Goal: Transaction & Acquisition: Purchase product/service

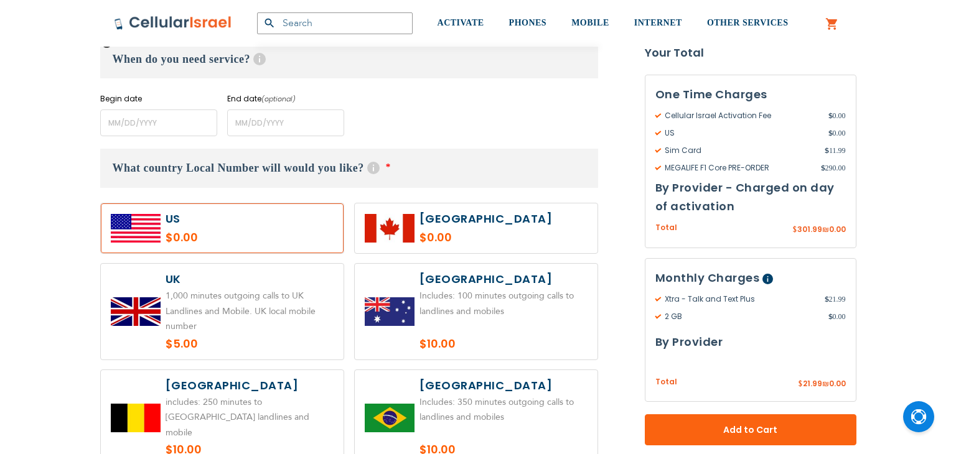
scroll to position [551, 0]
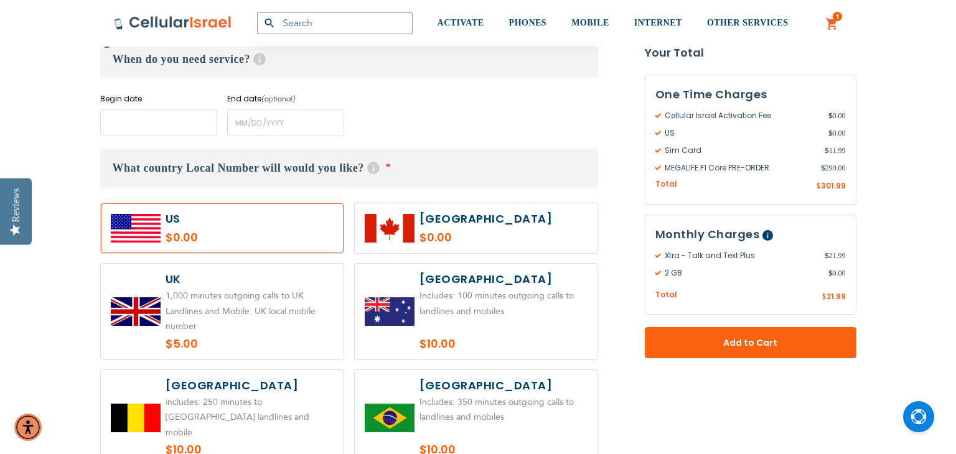
click at [138, 121] on input "name" at bounding box center [158, 123] width 117 height 27
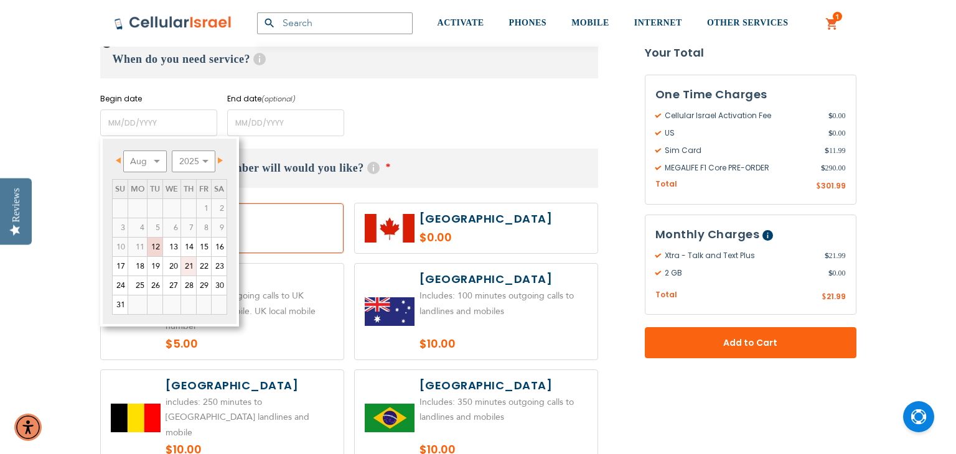
click at [188, 269] on link "21" at bounding box center [188, 266] width 15 height 19
type input "[DATE]"
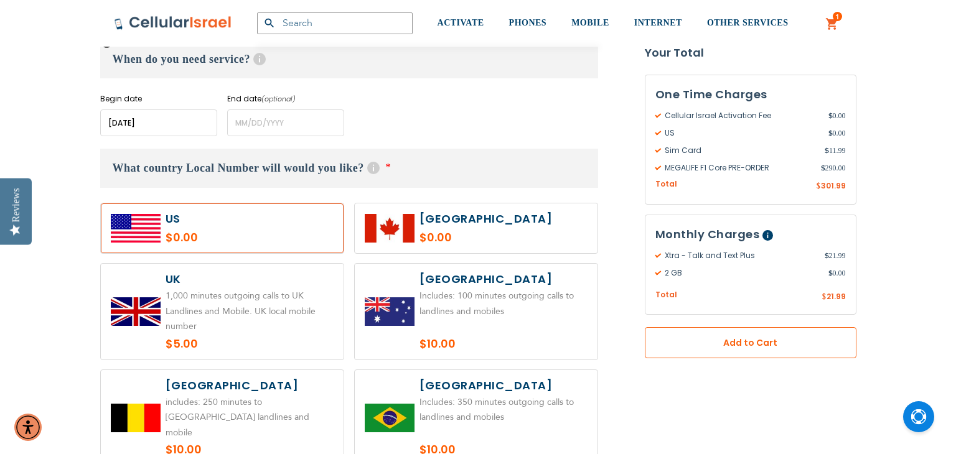
click at [763, 339] on span "Add to Cart" at bounding box center [750, 343] width 129 height 13
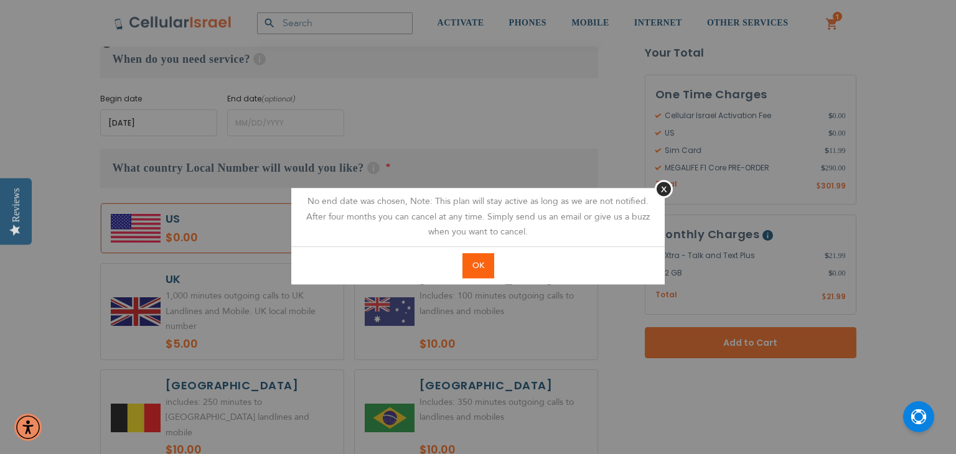
click at [475, 266] on span "OK" at bounding box center [478, 265] width 12 height 11
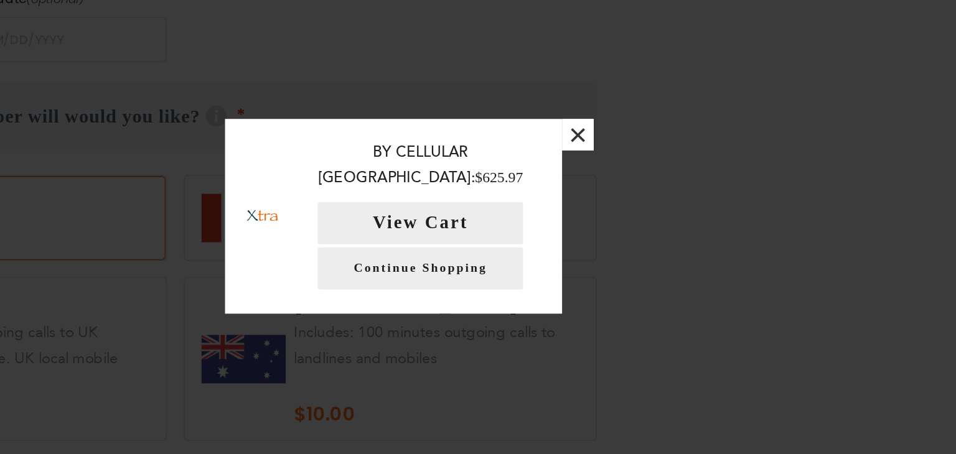
click at [588, 182] on button "×" at bounding box center [587, 179] width 19 height 19
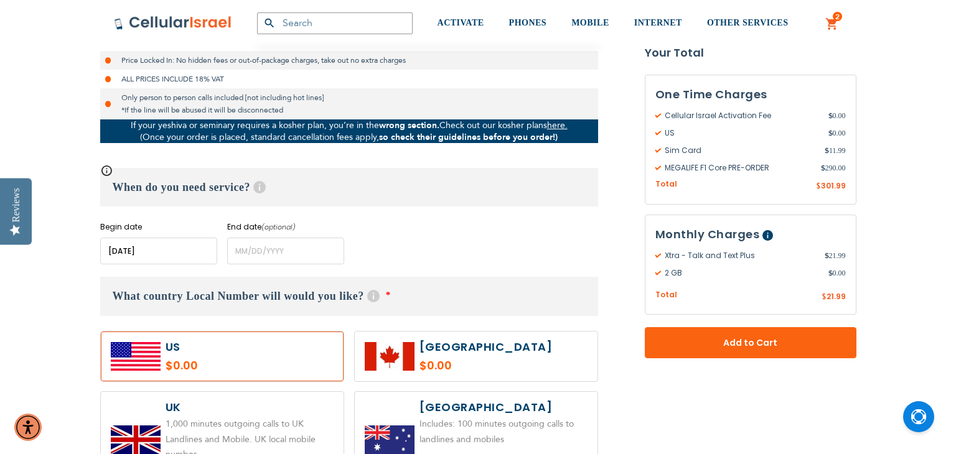
scroll to position [419, 0]
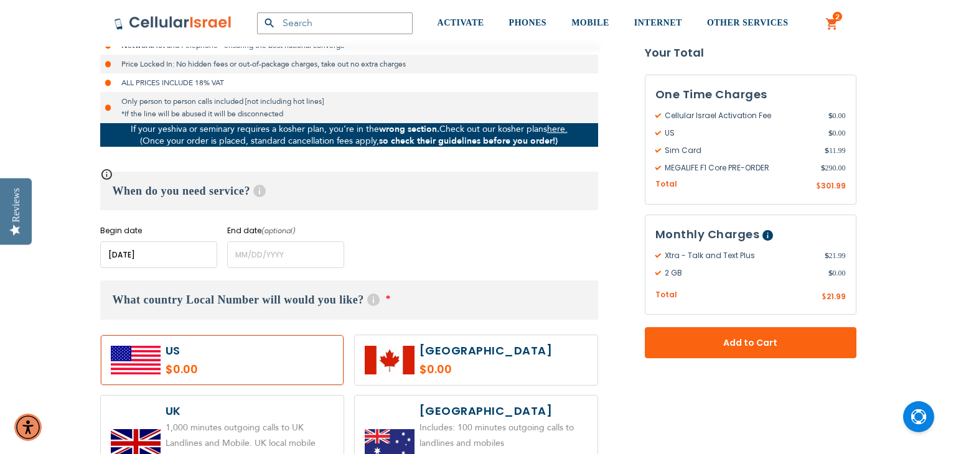
click at [838, 20] on span "2" at bounding box center [837, 17] width 4 height 10
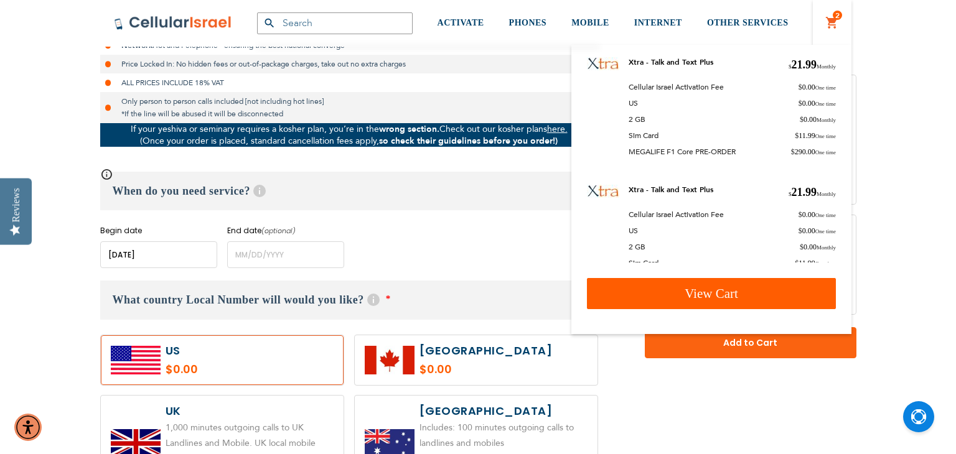
click at [728, 303] on link "View Cart" at bounding box center [711, 293] width 249 height 31
click at [722, 299] on span "View Cart" at bounding box center [712, 293] width 54 height 15
click at [678, 295] on link "View Cart" at bounding box center [711, 293] width 249 height 31
